Goal: Task Accomplishment & Management: Manage account settings

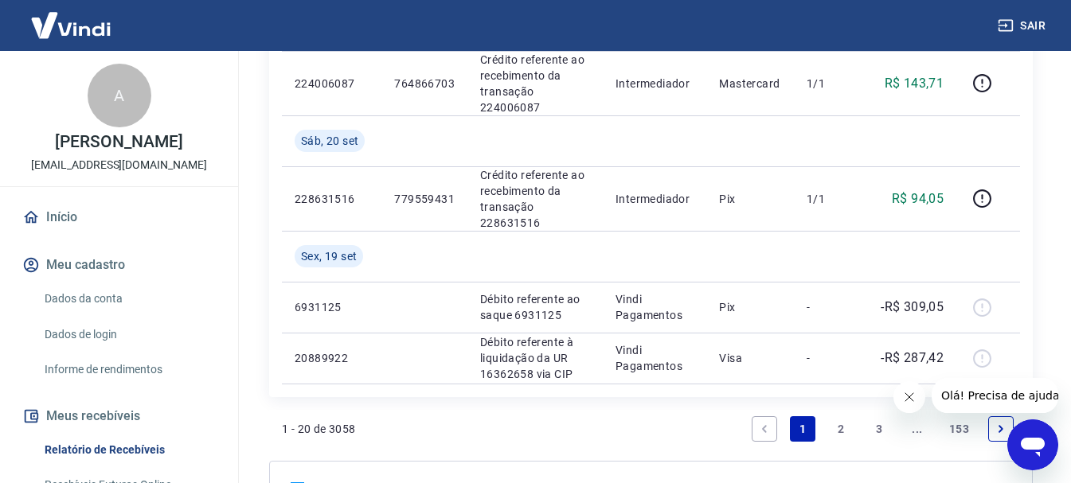
scroll to position [816, 0]
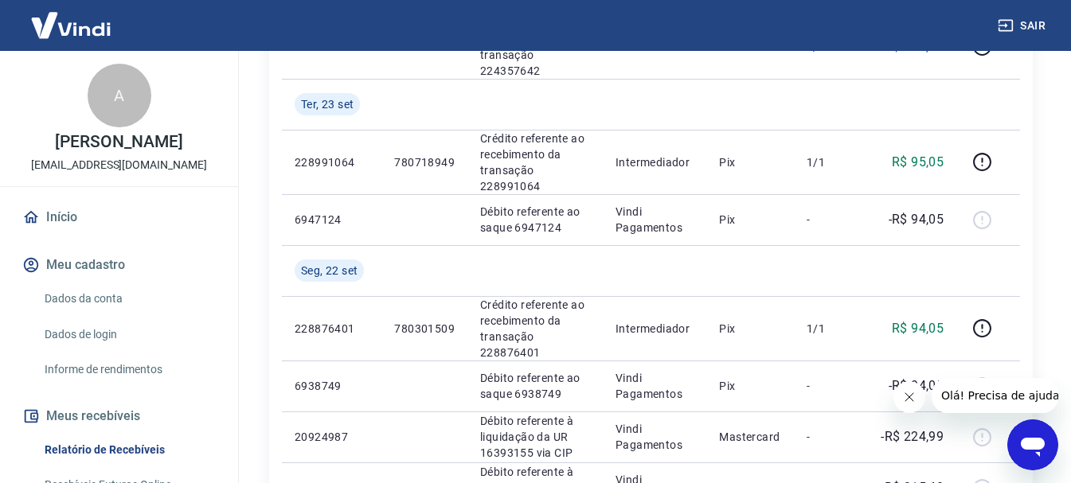
click at [88, 434] on button "Meus recebíveis" at bounding box center [119, 416] width 200 height 35
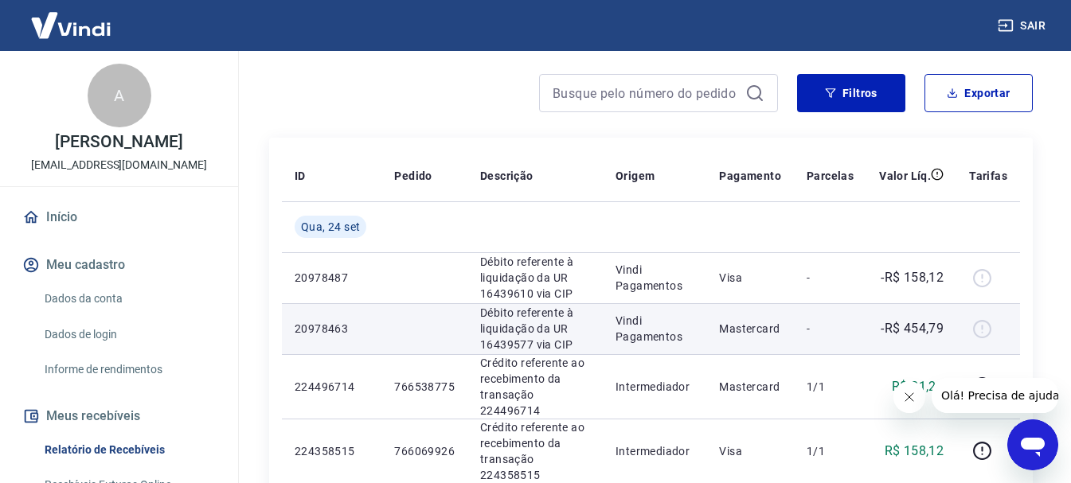
scroll to position [179, 0]
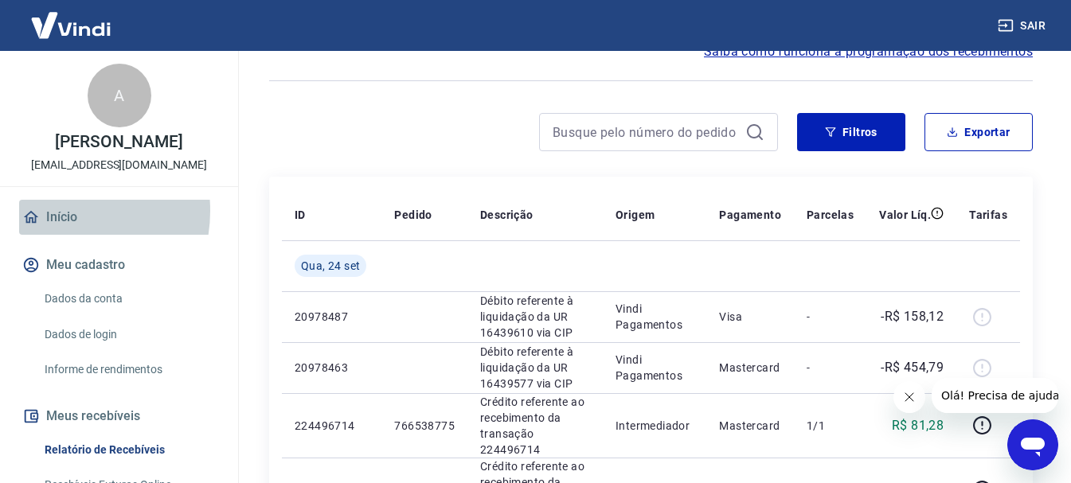
click at [57, 228] on link "Início" at bounding box center [119, 217] width 200 height 35
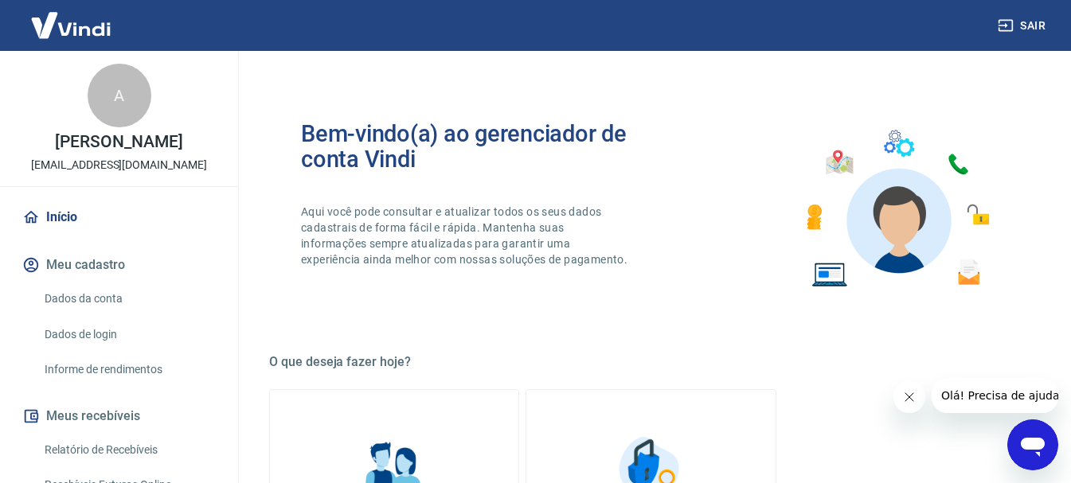
scroll to position [637, 0]
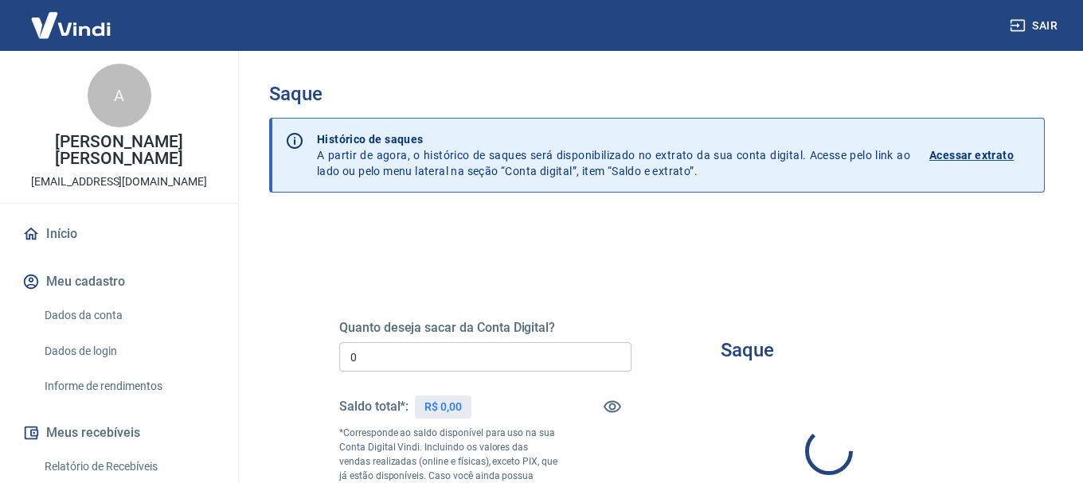
type input "R$ 0,00"
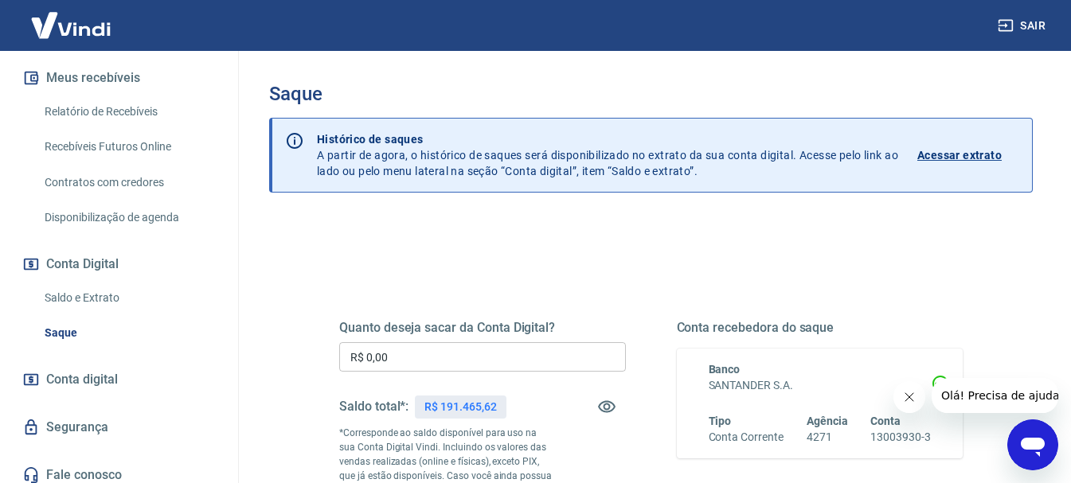
scroll to position [365, 0]
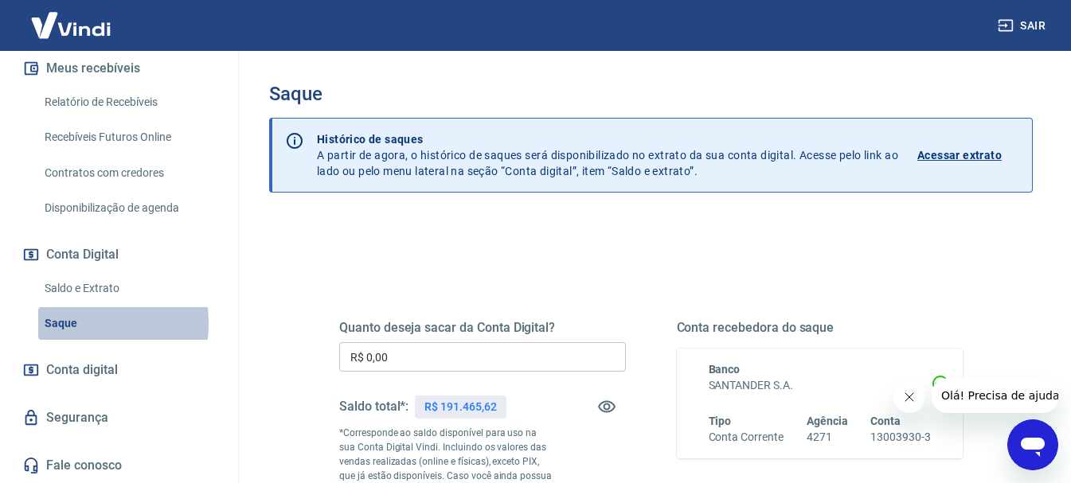
click at [65, 323] on link "Saque" at bounding box center [128, 323] width 181 height 33
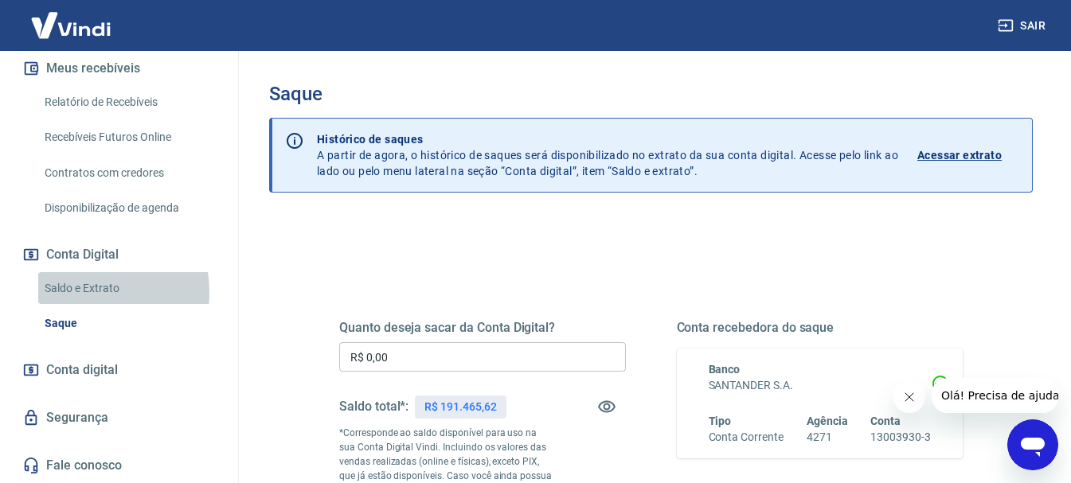
click at [78, 292] on link "Saldo e Extrato" at bounding box center [128, 288] width 181 height 33
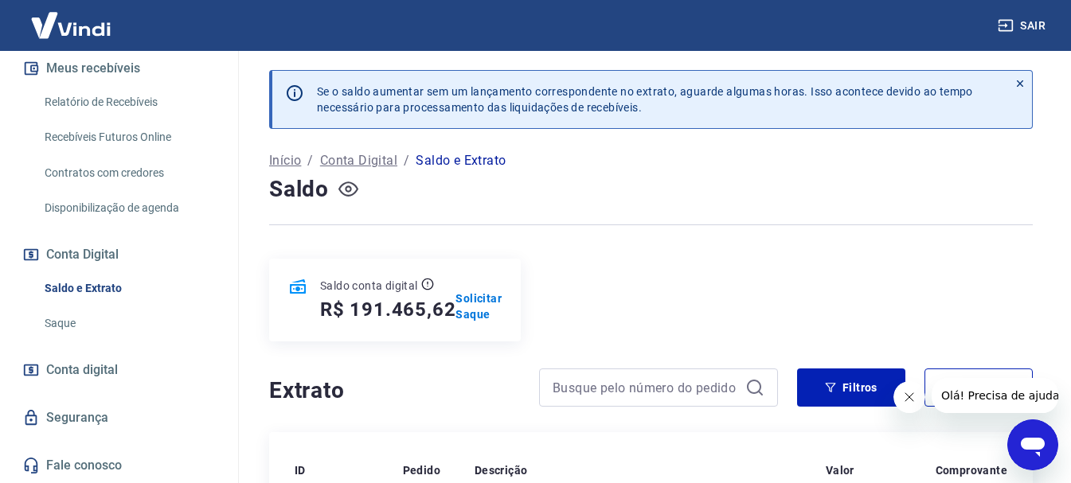
click at [346, 186] on icon "button" at bounding box center [348, 189] width 20 height 20
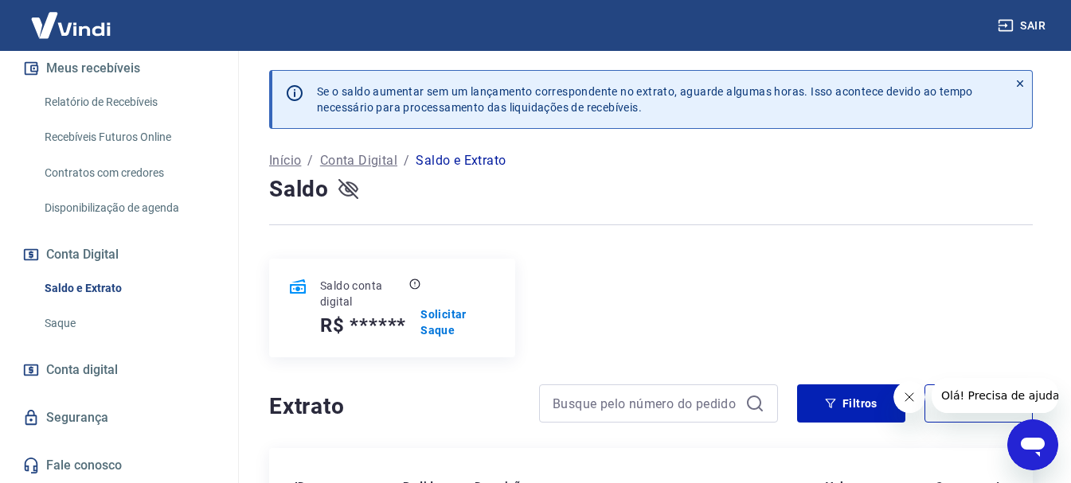
click at [346, 186] on icon "button" at bounding box center [348, 189] width 20 height 20
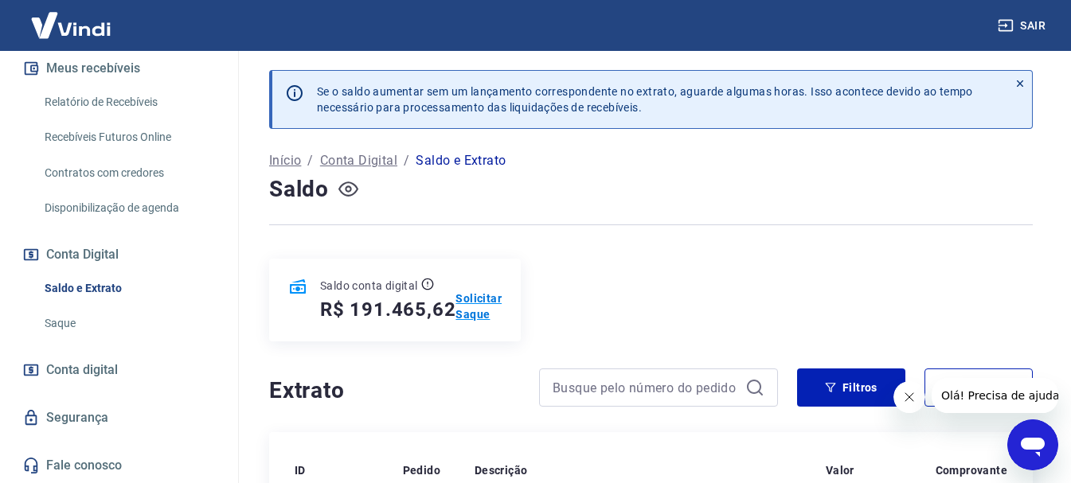
click at [473, 293] on p "Solicitar Saque" at bounding box center [479, 307] width 46 height 32
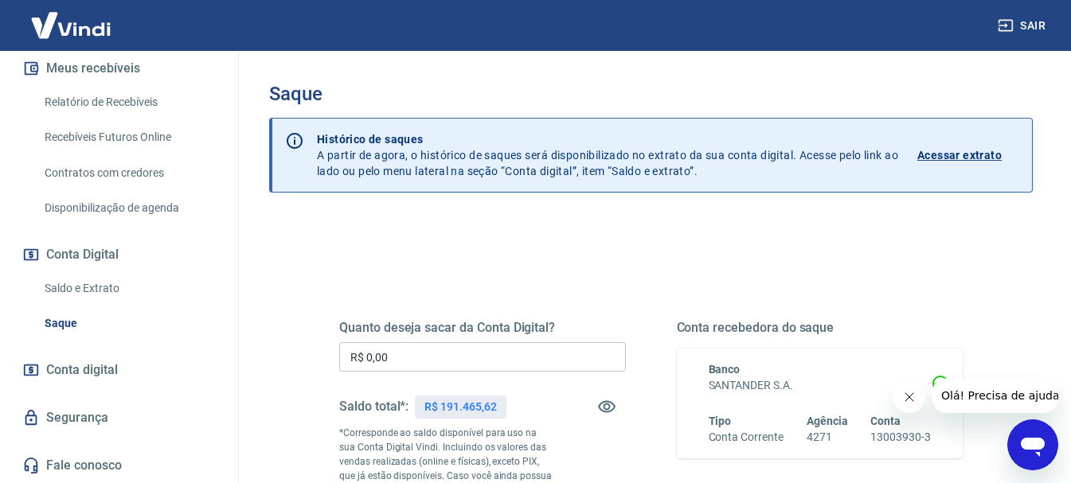
click at [949, 158] on p "Acessar extrato" at bounding box center [959, 155] width 84 height 16
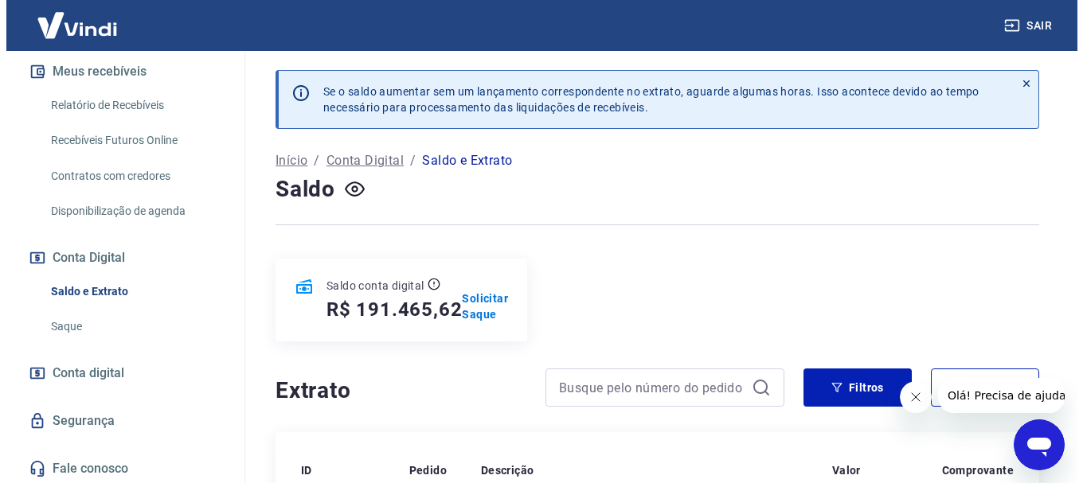
scroll to position [365, 0]
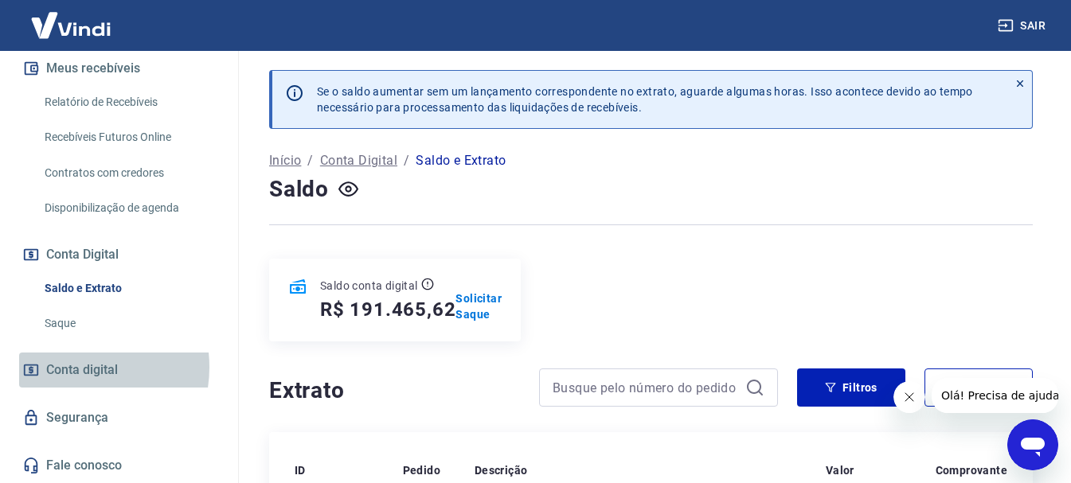
click at [70, 367] on span "Conta digital" at bounding box center [82, 370] width 72 height 22
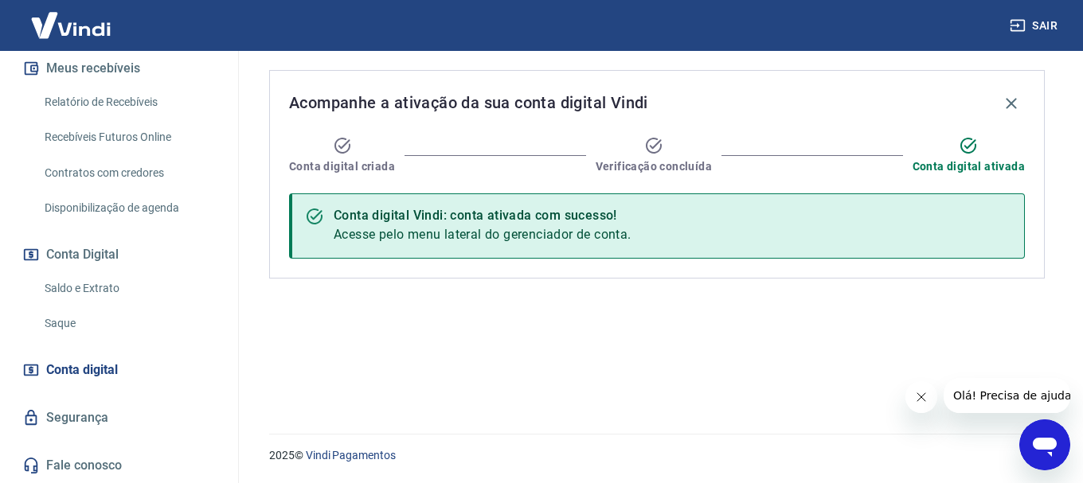
click at [85, 135] on link "Recebíveis Futuros Online" at bounding box center [128, 137] width 181 height 33
